Goal: Use online tool/utility: Utilize a website feature to perform a specific function

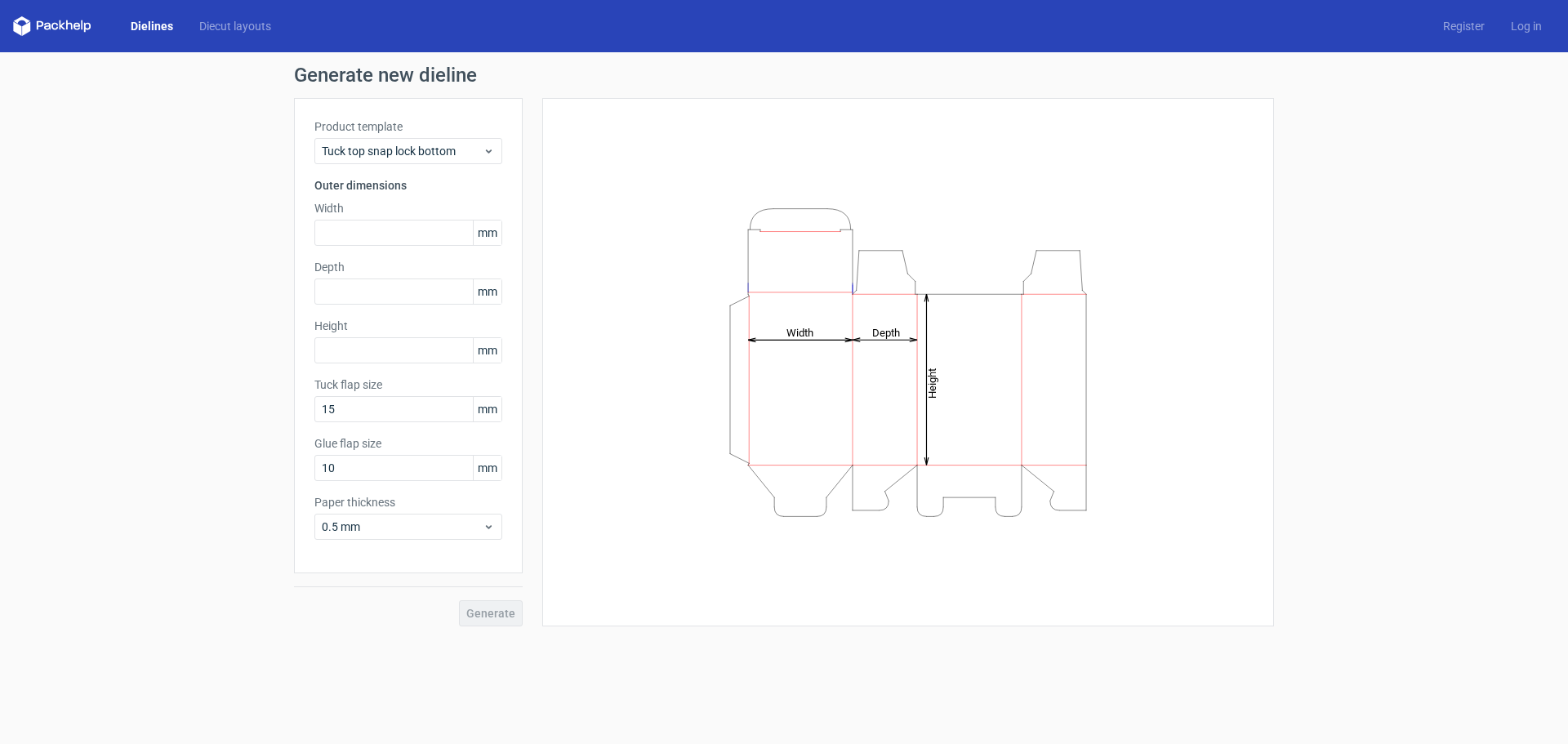
click at [493, 236] on span "mm" at bounding box center [487, 232] width 29 height 25
click at [489, 236] on span "mm" at bounding box center [487, 232] width 29 height 25
click at [434, 235] on input "text" at bounding box center [408, 232] width 188 height 26
click at [58, 25] on icon at bounding box center [52, 26] width 78 height 20
click at [0, 27] on div "Dielines Diecut layouts Register Log in" at bounding box center [784, 26] width 1568 height 53
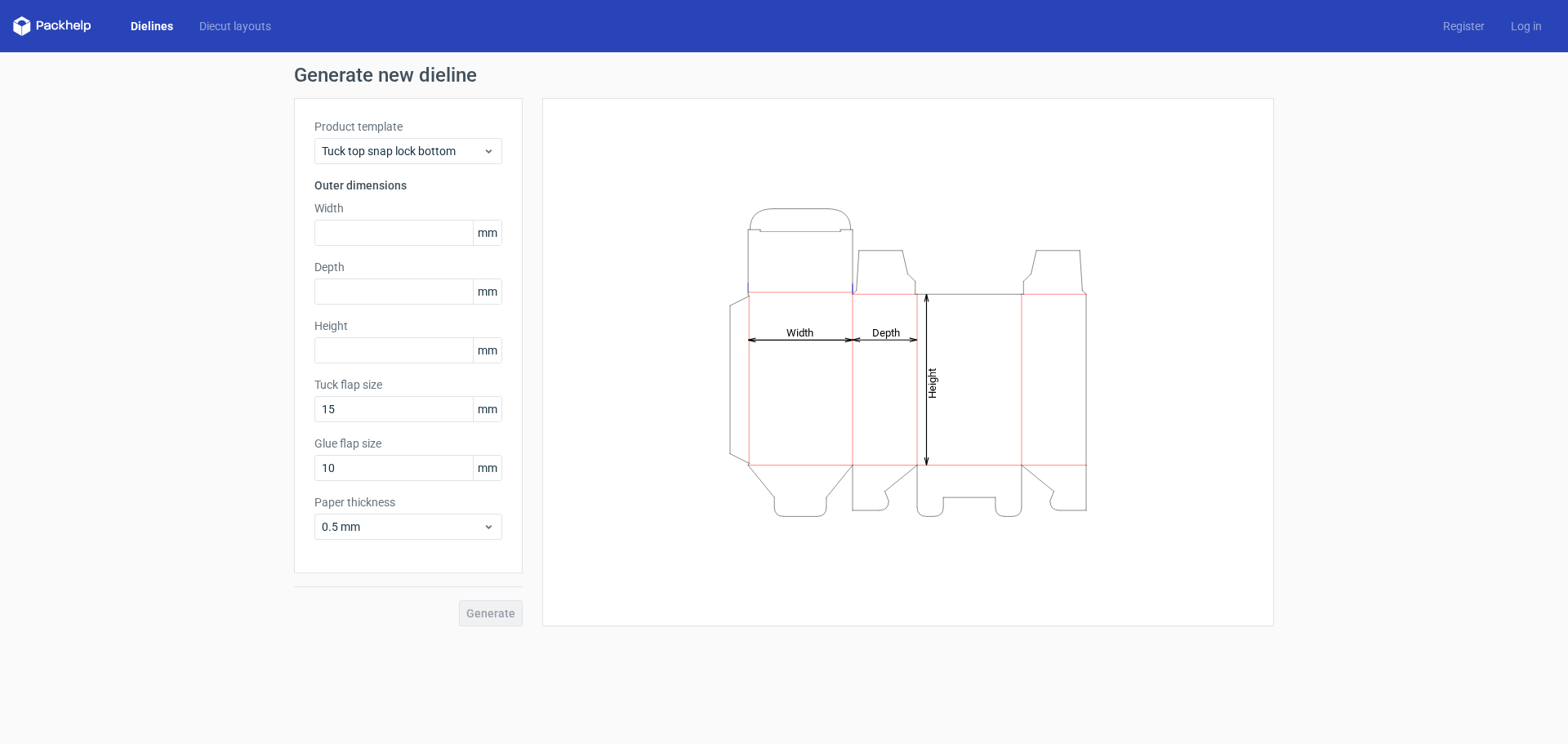
click at [37, 24] on icon at bounding box center [40, 25] width 7 height 9
click at [231, 30] on link "Diecut layouts" at bounding box center [234, 26] width 98 height 16
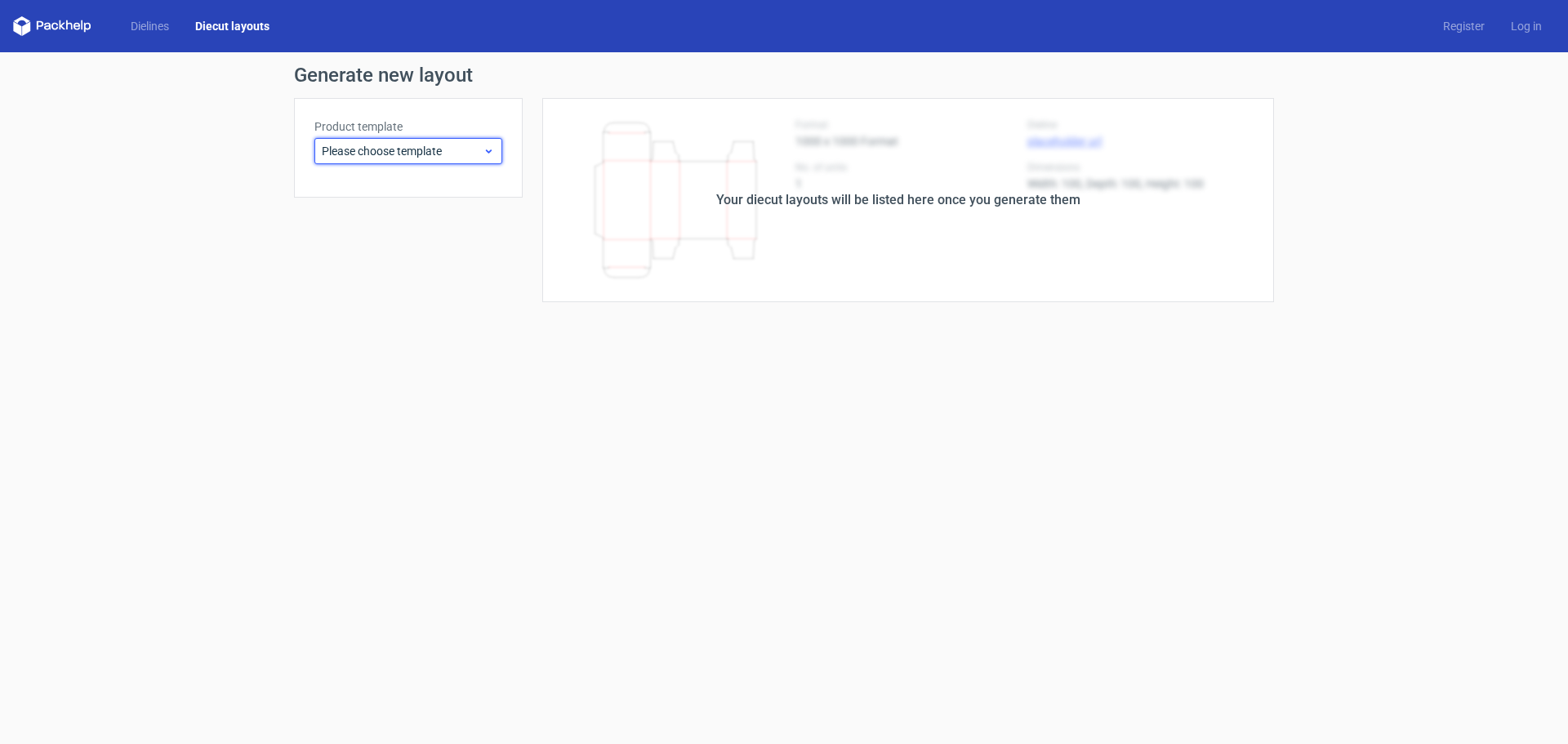
click at [384, 161] on div "Please choose template" at bounding box center [408, 151] width 188 height 26
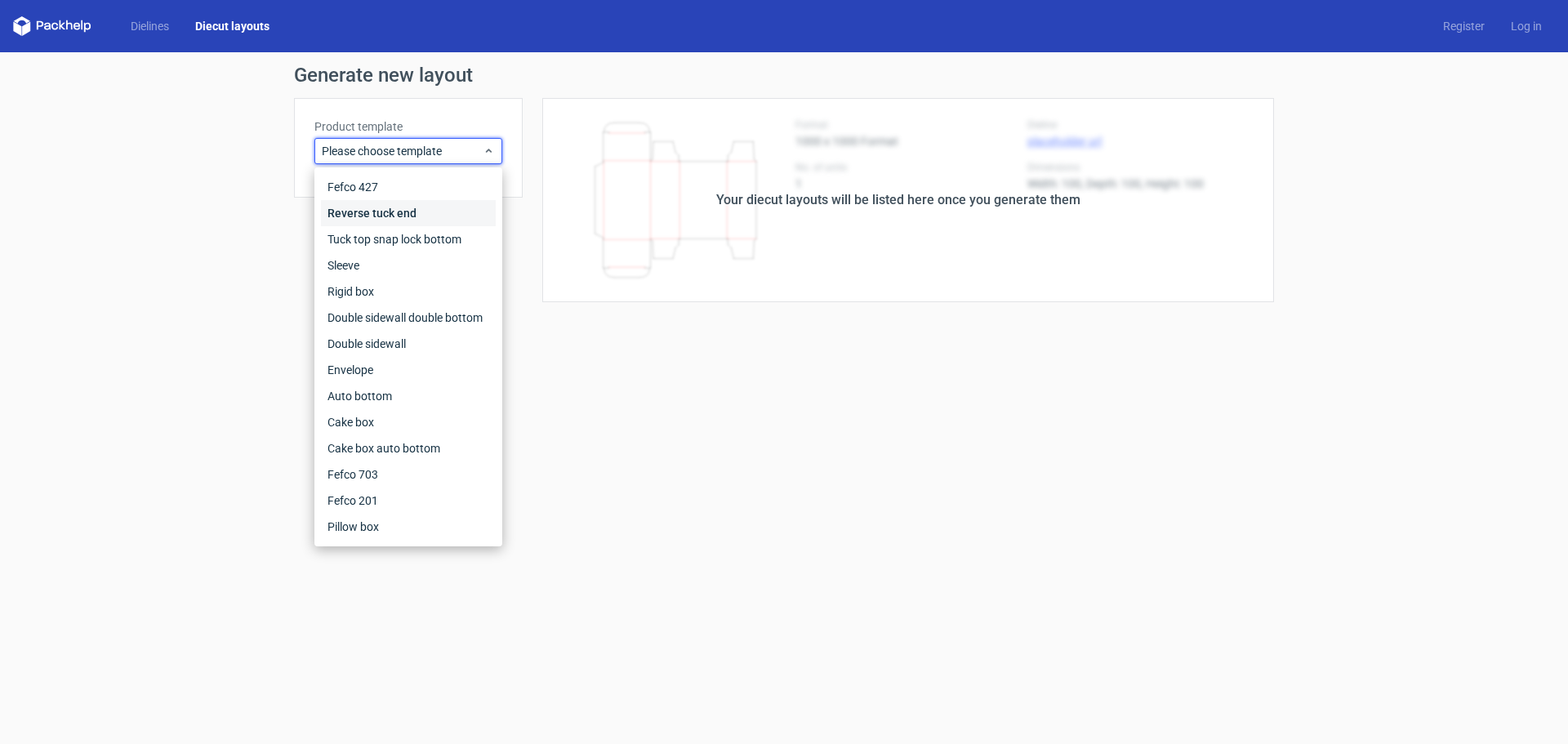
click at [430, 212] on div "Reverse tuck end" at bounding box center [408, 213] width 175 height 26
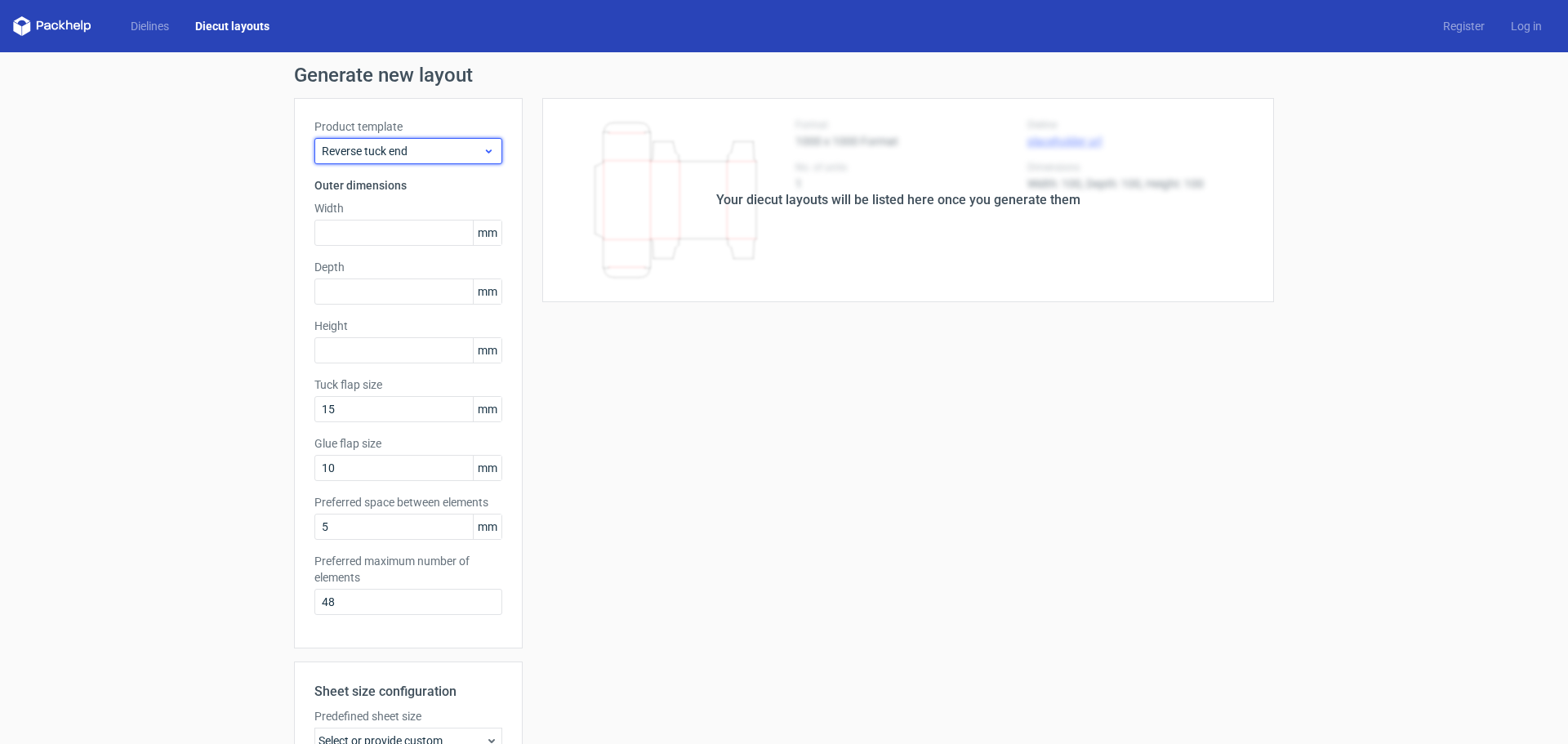
click at [415, 155] on span "Reverse tuck end" at bounding box center [402, 151] width 161 height 16
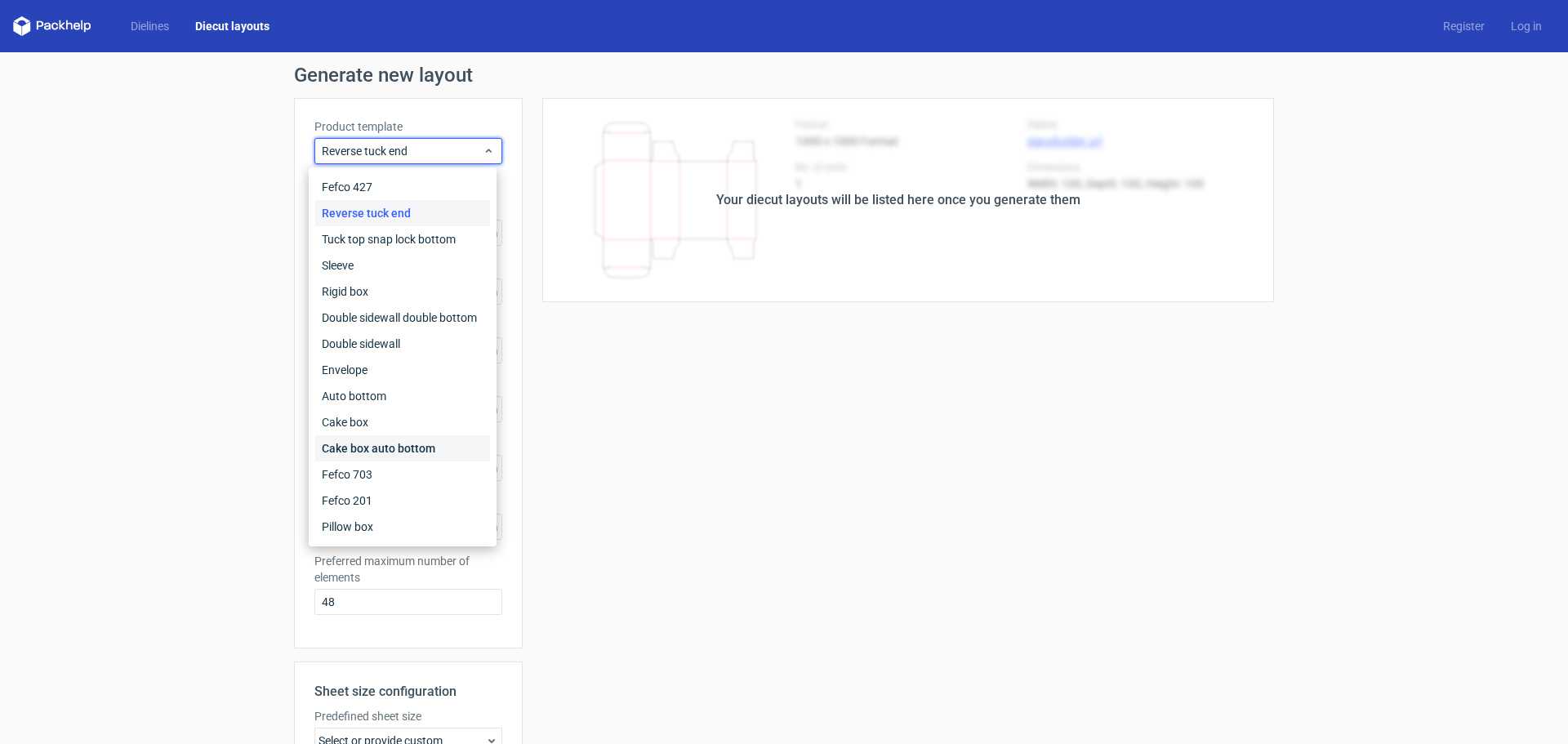
click at [439, 451] on div "Cake box auto bottom" at bounding box center [402, 448] width 175 height 26
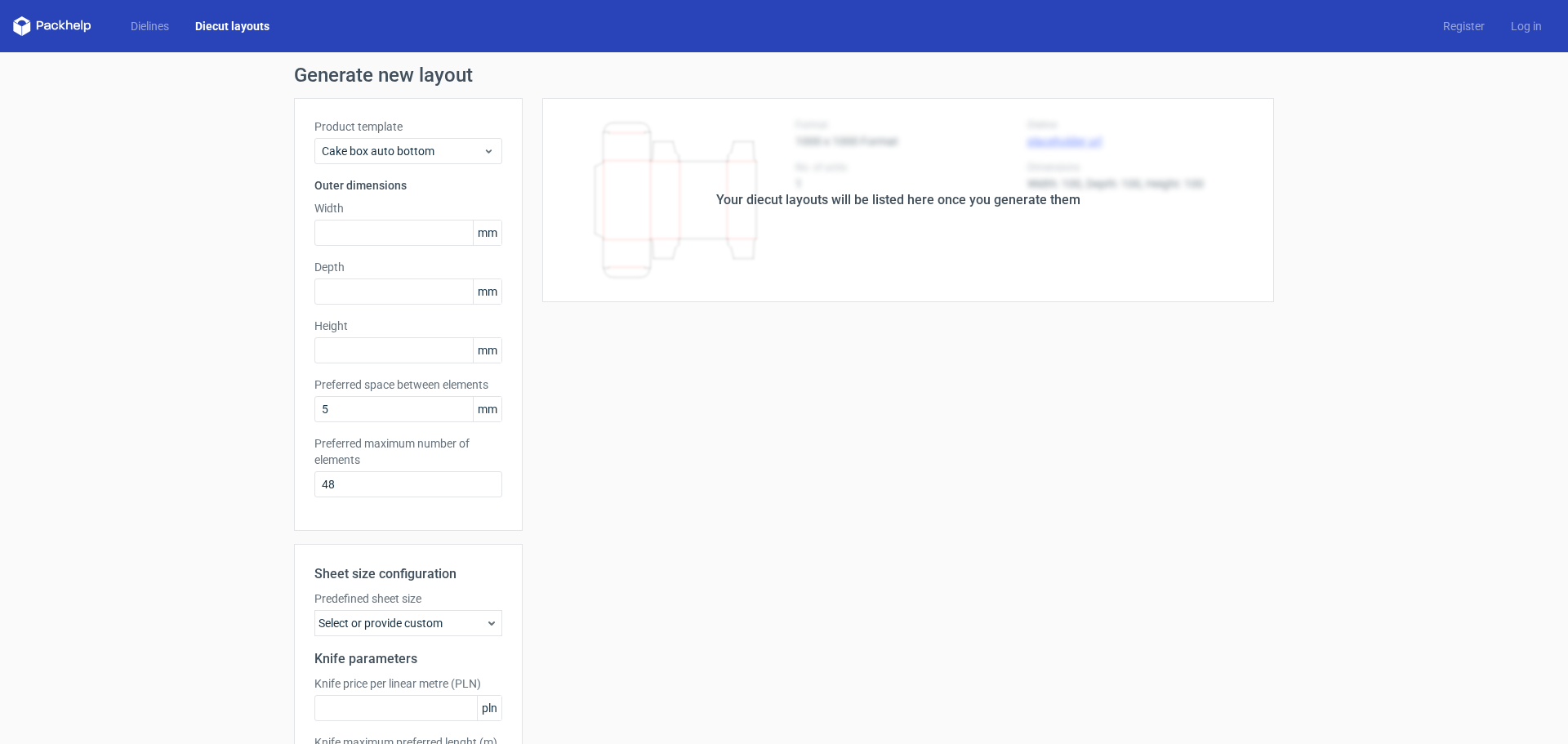
click at [522, 462] on div "Your diecut layouts will be listed here once you generate them Height Depth Wid…" at bounding box center [898, 483] width 752 height 769
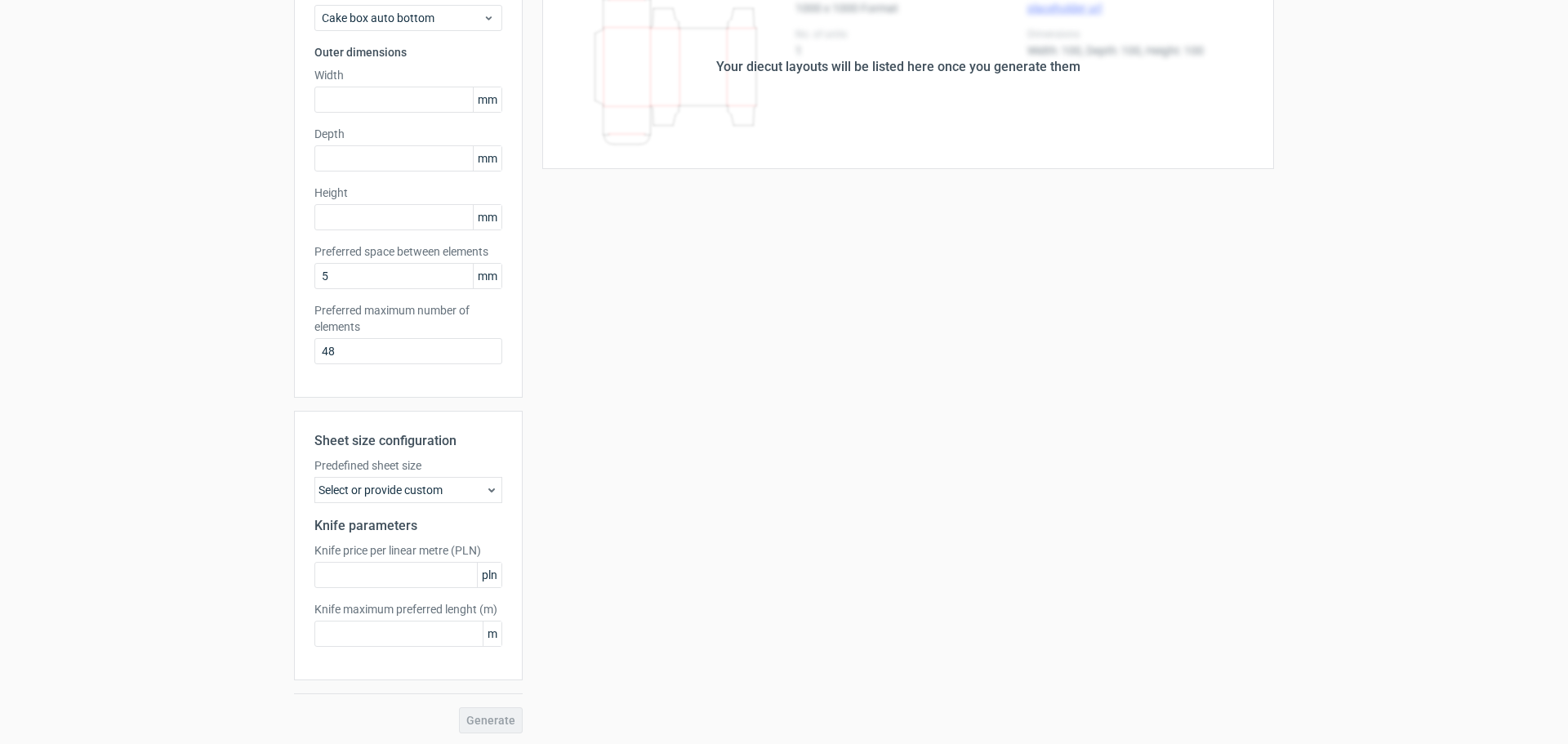
scroll to position [136, 0]
click at [409, 482] on div "Select or provide custom" at bounding box center [408, 488] width 188 height 26
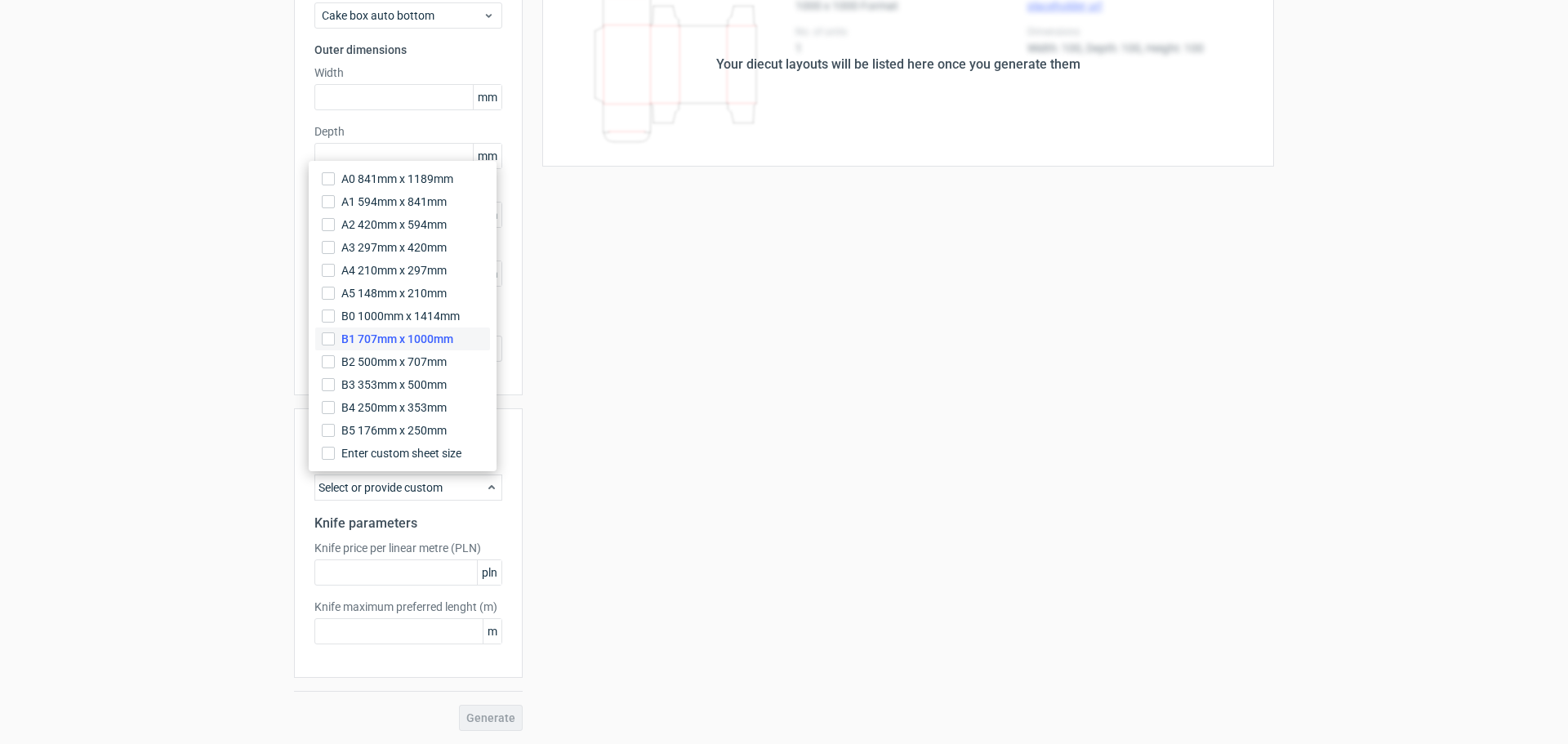
click at [445, 343] on span "B1 707mm x 1000mm" at bounding box center [397, 339] width 112 height 16
click at [335, 343] on input "B1 707mm x 1000mm" at bounding box center [328, 339] width 13 height 13
click at [483, 715] on div "Generate" at bounding box center [408, 718] width 228 height 26
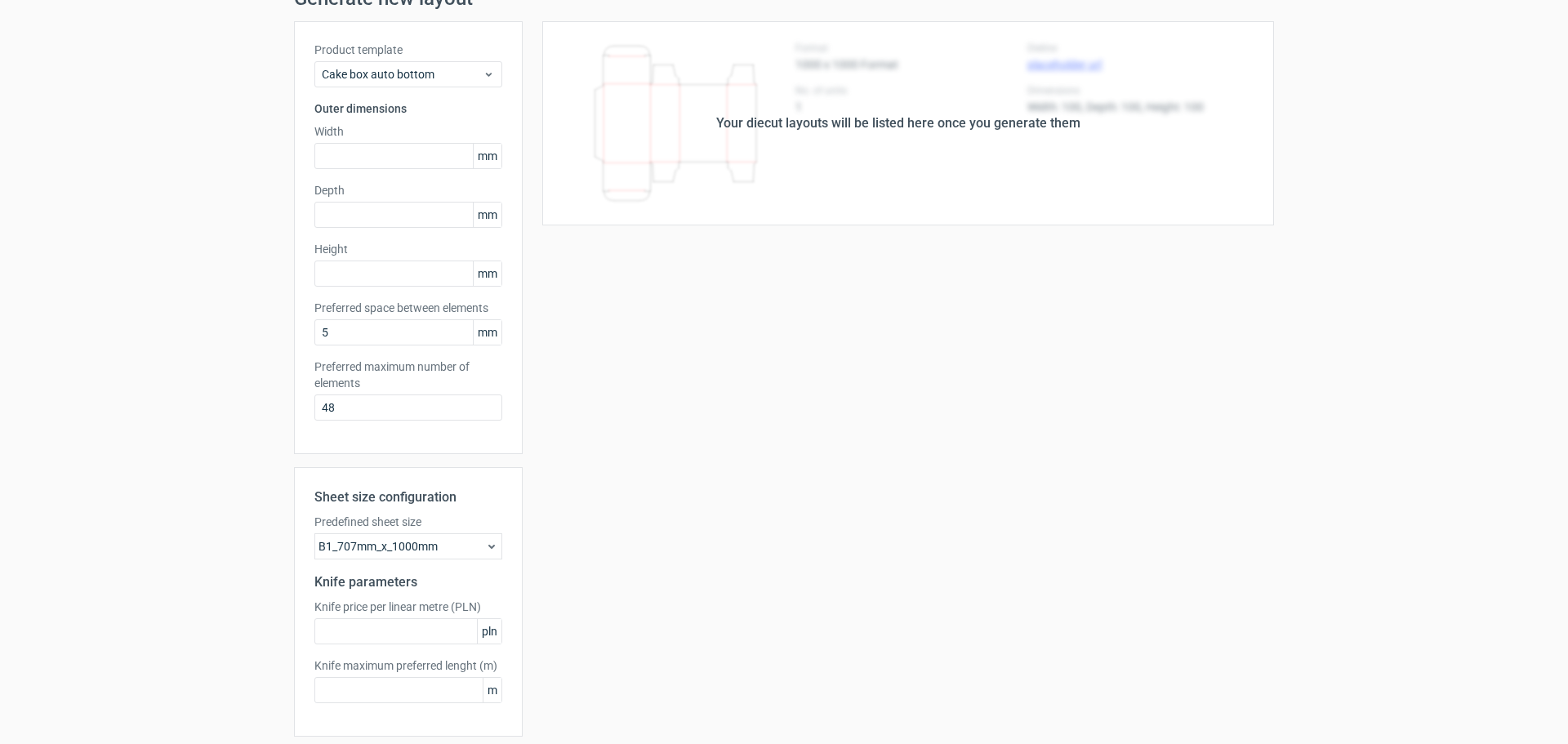
scroll to position [0, 0]
